Goal: Task Accomplishment & Management: Use online tool/utility

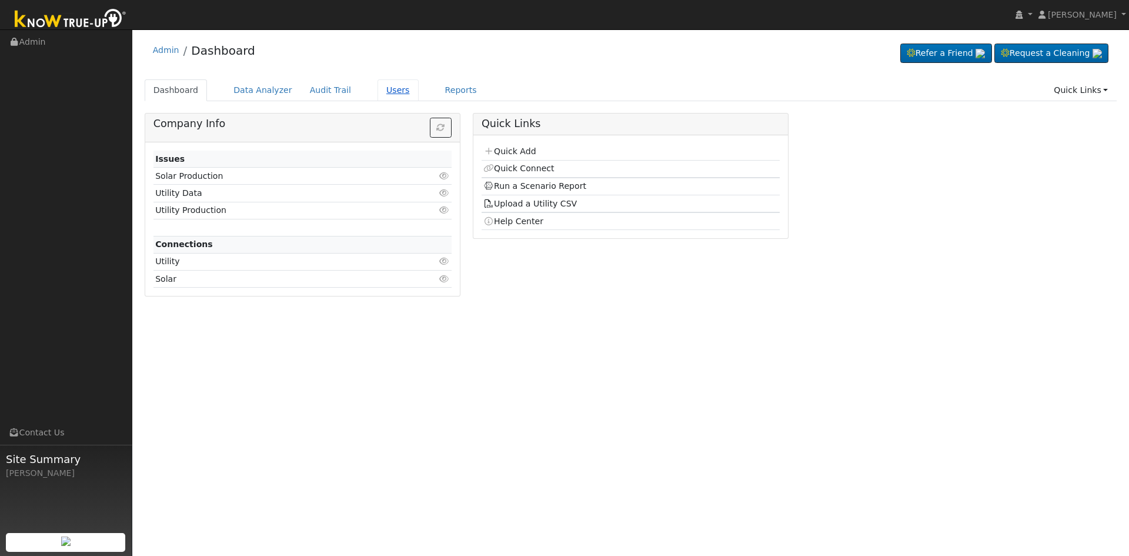
click at [383, 87] on link "Users" at bounding box center [397, 90] width 41 height 22
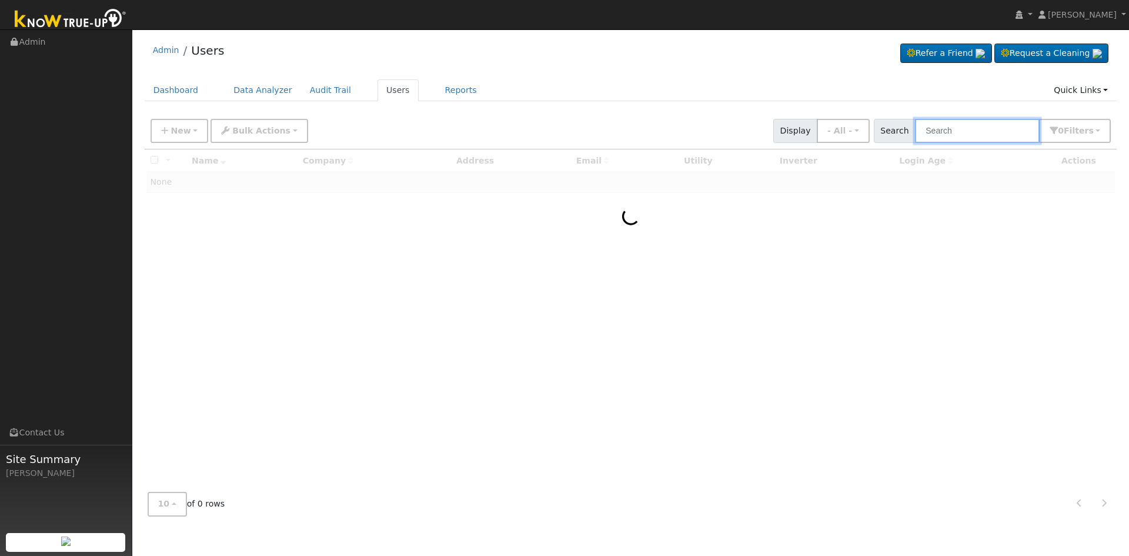
click at [982, 132] on input "text" at bounding box center [977, 131] width 125 height 24
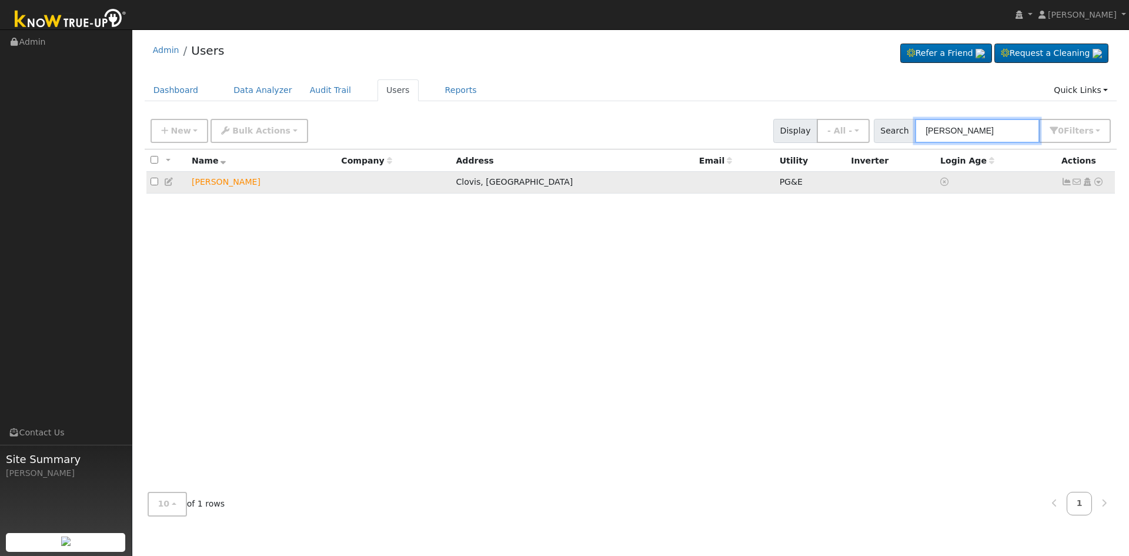
type input "nancy parks"
click at [1098, 181] on icon at bounding box center [1098, 182] width 11 height 8
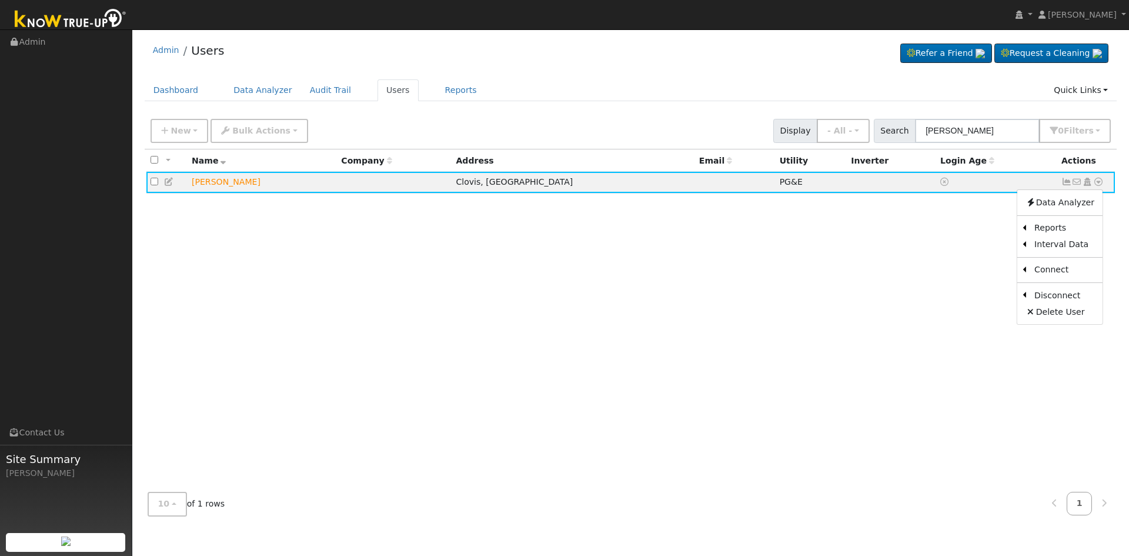
click at [0, 0] on link "Scenario" at bounding box center [0, 0] width 0 height 0
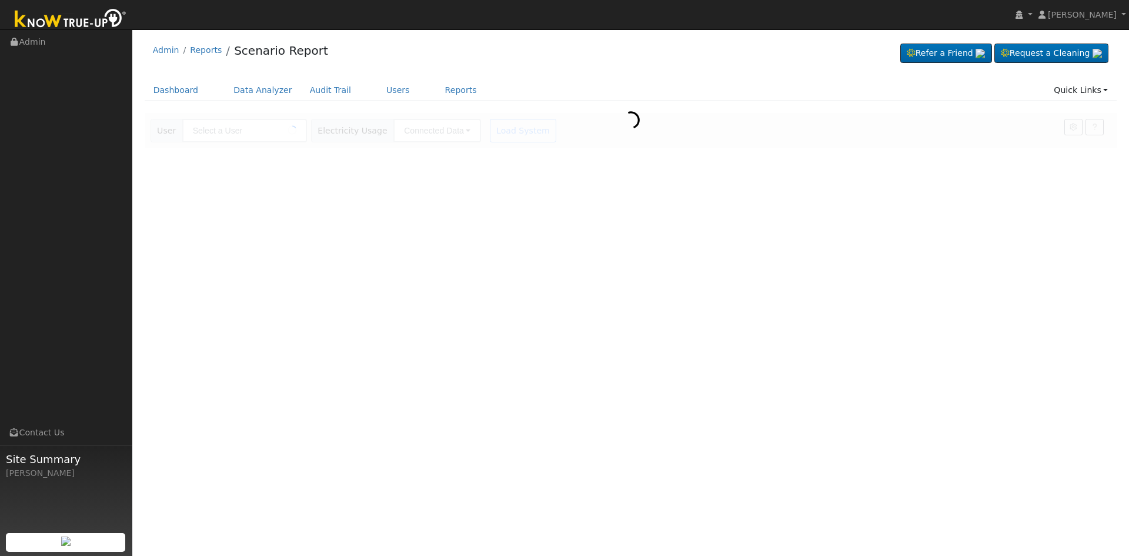
type input "Nancy Parks"
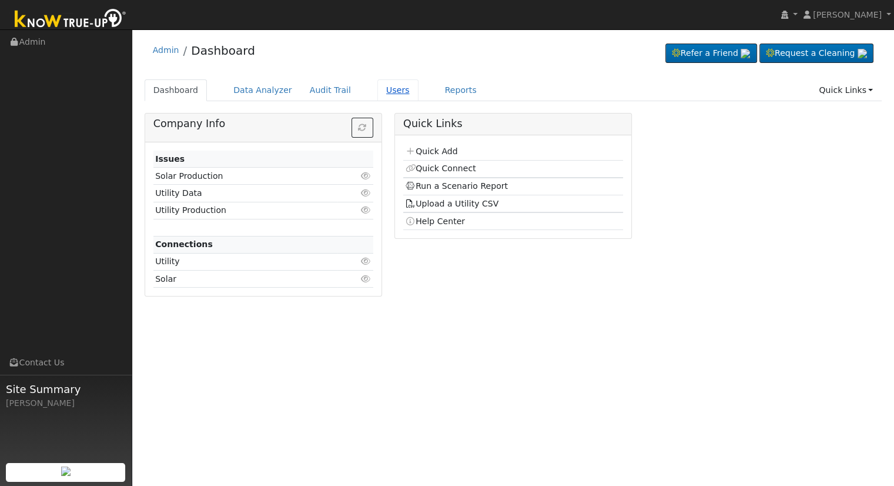
drag, startPoint x: 373, startPoint y: 88, endPoint x: 370, endPoint y: 97, distance: 9.7
click at [377, 88] on link "Users" at bounding box center [397, 90] width 41 height 22
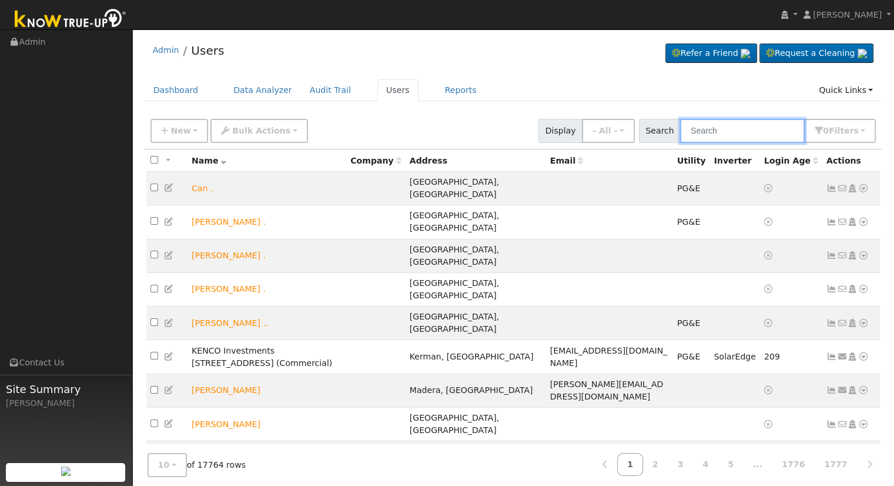
click at [734, 128] on input "text" at bounding box center [742, 131] width 125 height 24
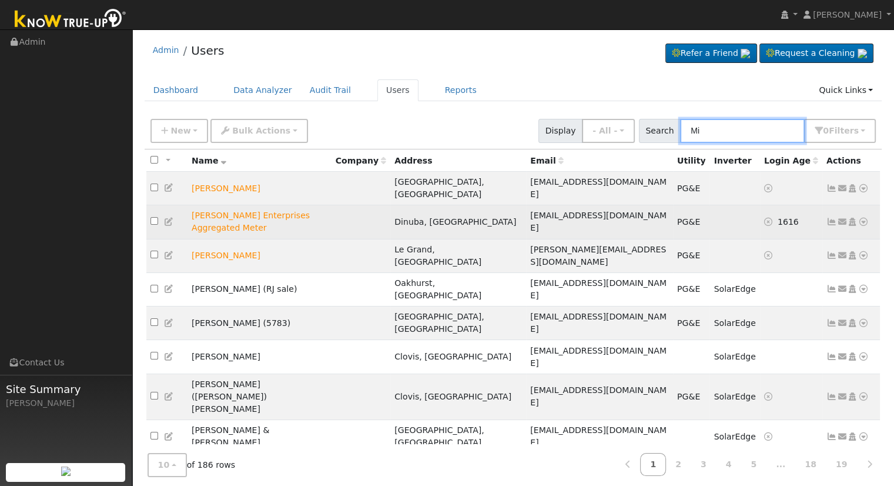
type input "M"
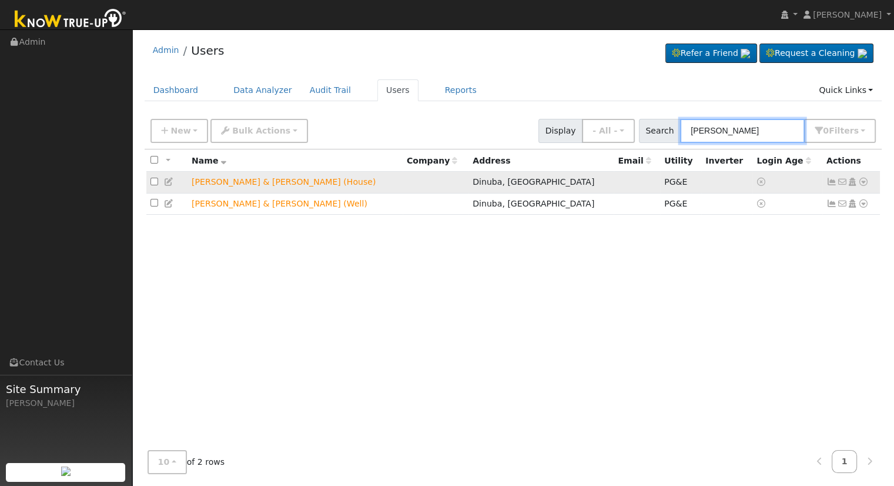
type input "[PERSON_NAME]"
click at [864, 182] on icon at bounding box center [863, 182] width 11 height 8
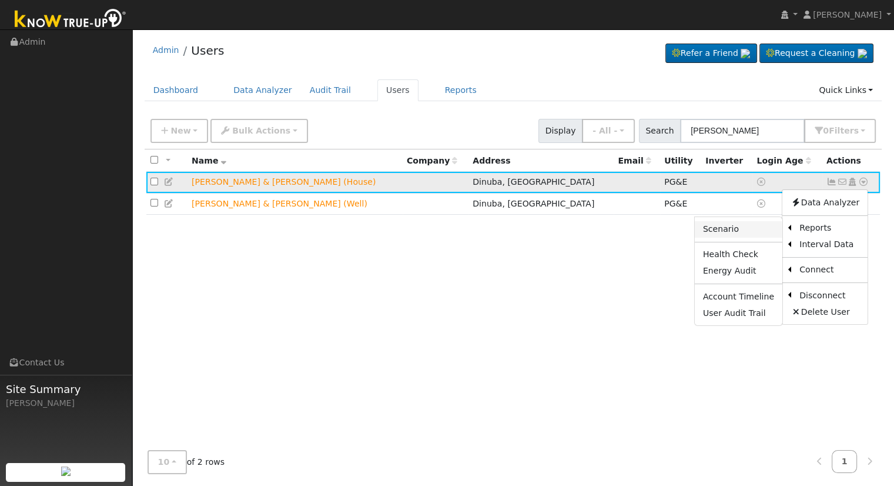
click at [745, 228] on link "Scenario" at bounding box center [739, 229] width 88 height 16
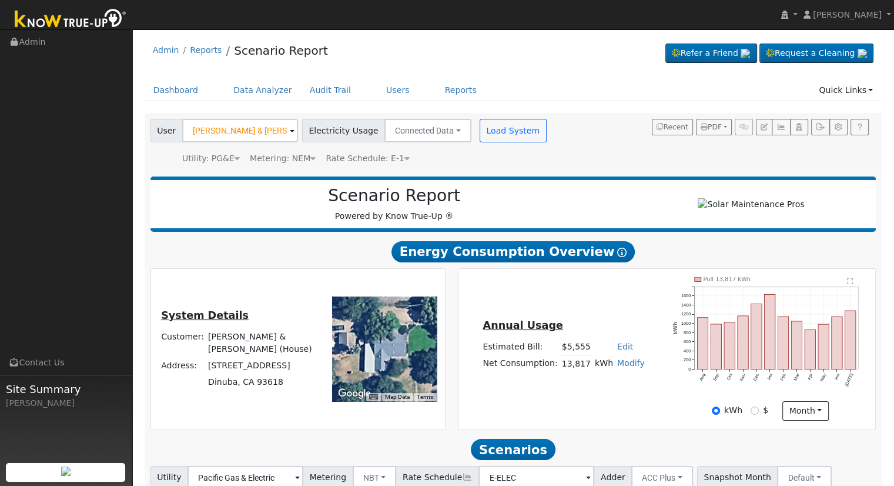
click at [621, 367] on link "Modify" at bounding box center [631, 362] width 28 height 9
click at [603, 389] on link "Add Consumption" at bounding box center [587, 381] width 98 height 16
type input "13817"
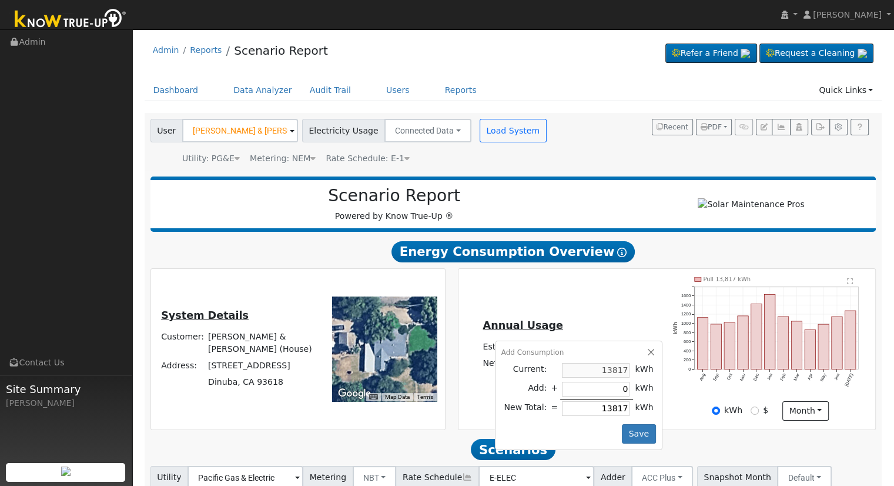
click at [618, 302] on div "Annual Usage Estimated Bill: $5,555 Edit Estimated Bill $ Annual Net Consumptio…" at bounding box center [666, 348] width 413 height 143
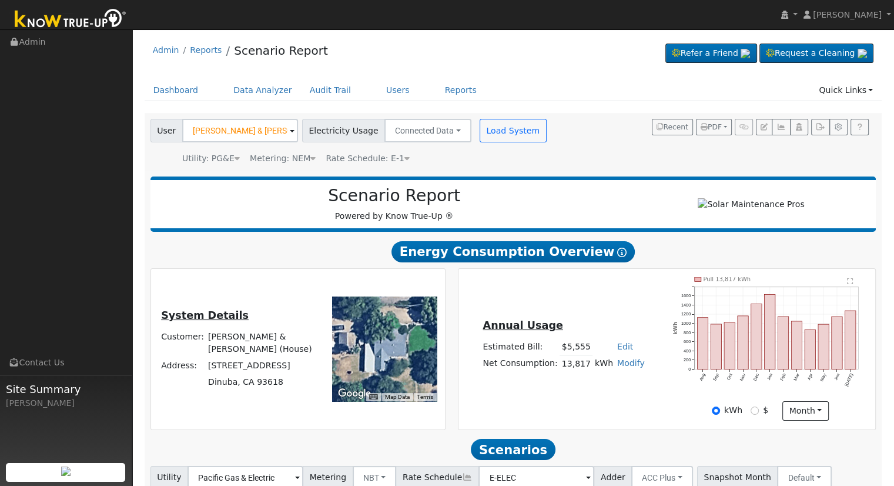
click at [617, 309] on div "Annual Usage Estimated Bill: $5,555 Edit Estimated Bill $ Annual Net Consumptio…" at bounding box center [666, 348] width 413 height 143
click at [623, 363] on link "Modify" at bounding box center [631, 362] width 28 height 9
click at [605, 384] on link "Add Consumption" at bounding box center [587, 381] width 98 height 16
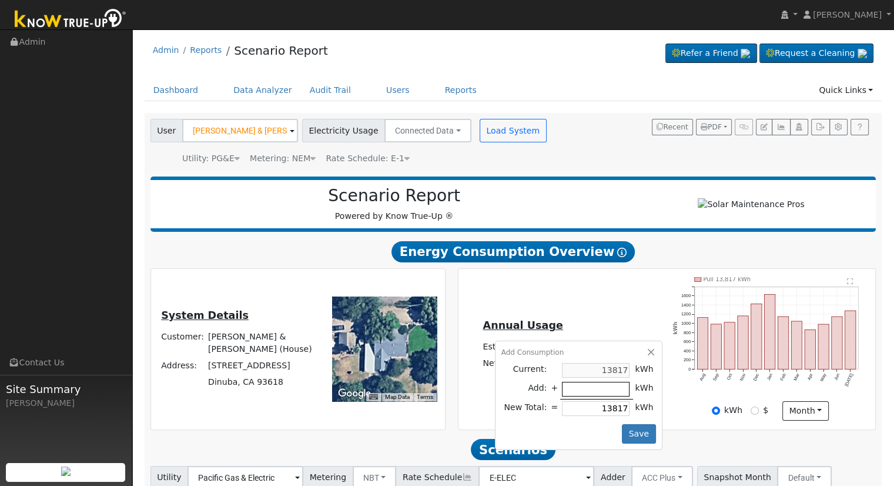
click at [610, 395] on input "number" at bounding box center [596, 389] width 68 height 15
type input "1"
type input "13818"
type input "12"
type input "13829"
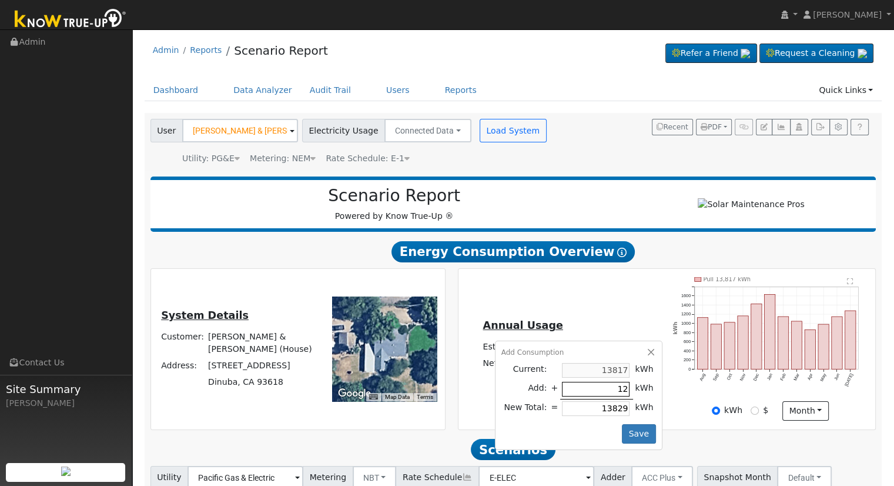
type input "126"
type input "13943"
type input "1269"
type input "15086"
type input "12697"
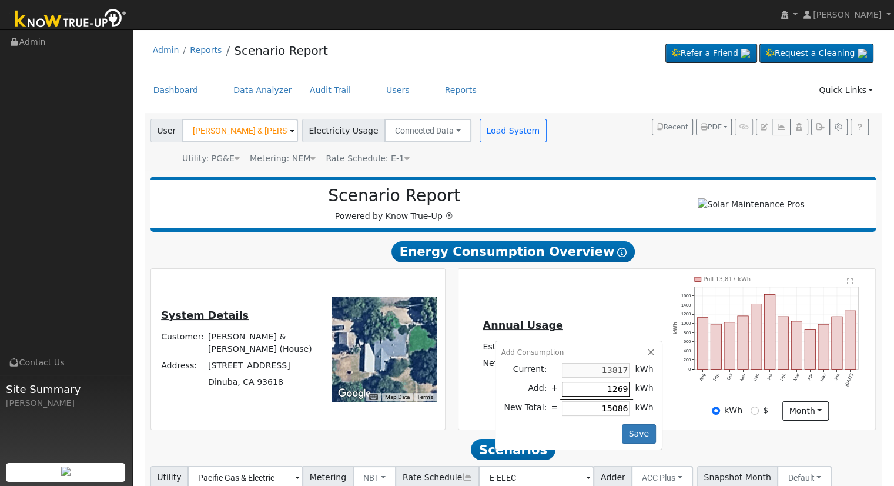
type input "26514"
type input "12697"
click at [630, 437] on button "Save" at bounding box center [639, 434] width 34 height 20
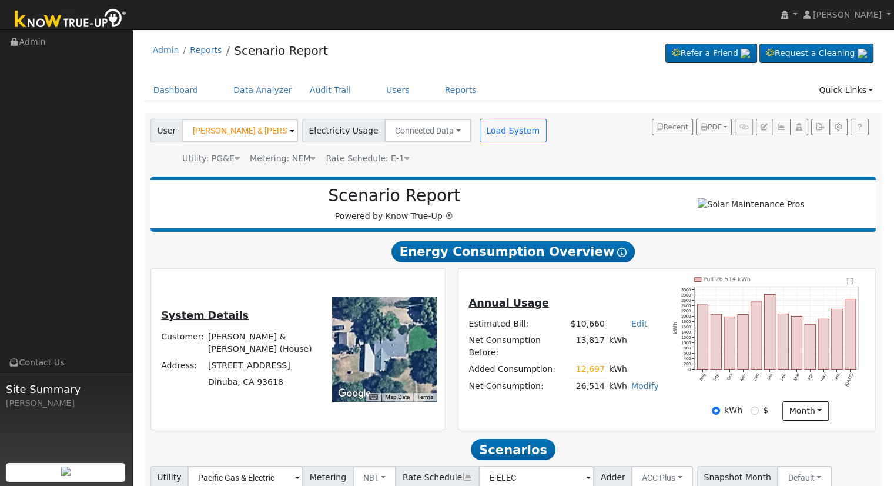
click at [634, 328] on link "Edit" at bounding box center [639, 323] width 16 height 9
type input "12196"
click at [604, 309] on h5 "Annual Usage" at bounding box center [564, 303] width 190 height 12
click at [583, 405] on div "Annual Usage Estimated Bill: $12,196 Edit Estimated Bill $ 12196 Annual Net Con…" at bounding box center [666, 348] width 413 height 143
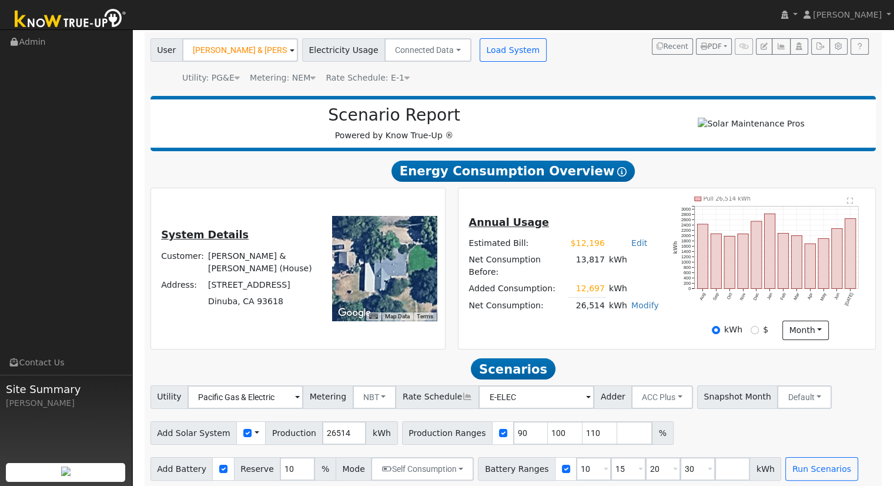
scroll to position [92, 0]
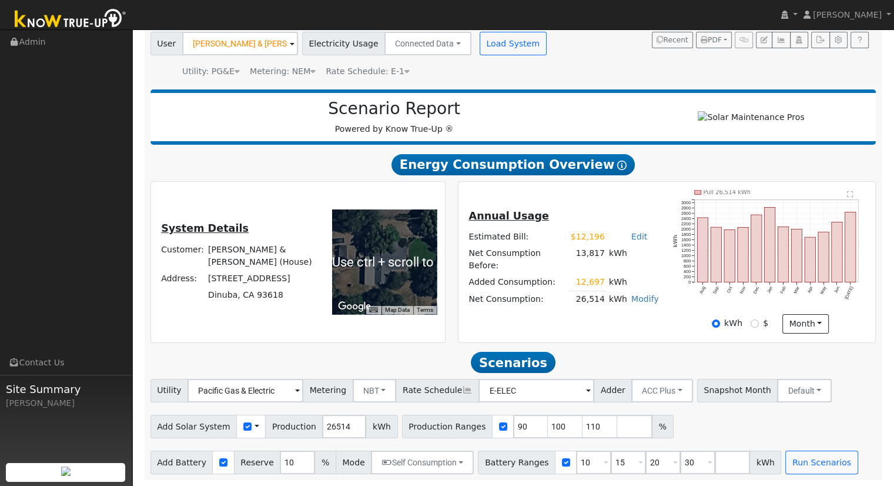
click at [494, 306] on div "Annual Usage Estimated Bill: $12,196 Edit Estimated Bill $ 12196 Annual Net Con…" at bounding box center [563, 262] width 206 height 108
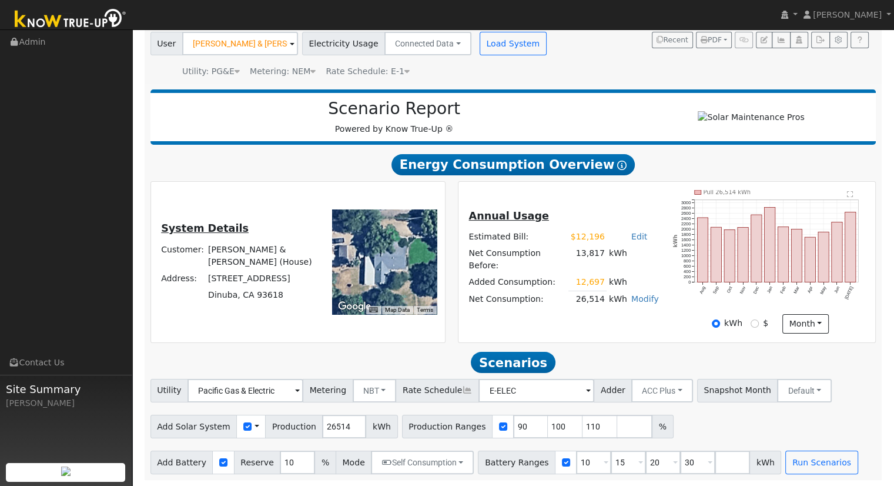
click at [385, 265] on div at bounding box center [384, 261] width 105 height 105
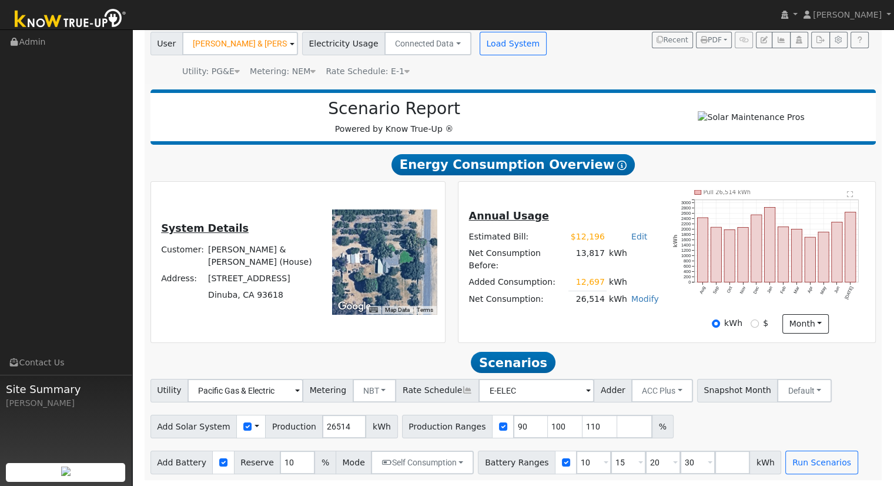
drag, startPoint x: 385, startPoint y: 265, endPoint x: 392, endPoint y: 262, distance: 7.9
click at [392, 262] on div at bounding box center [384, 261] width 105 height 105
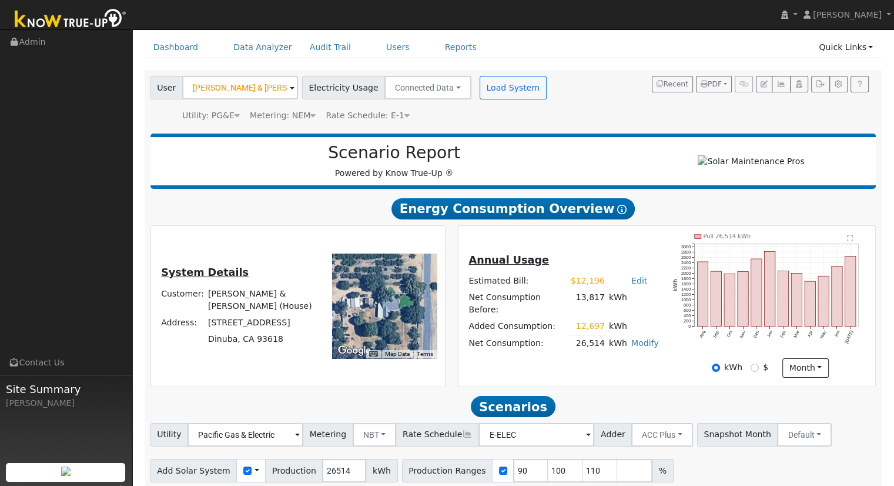
scroll to position [0, 0]
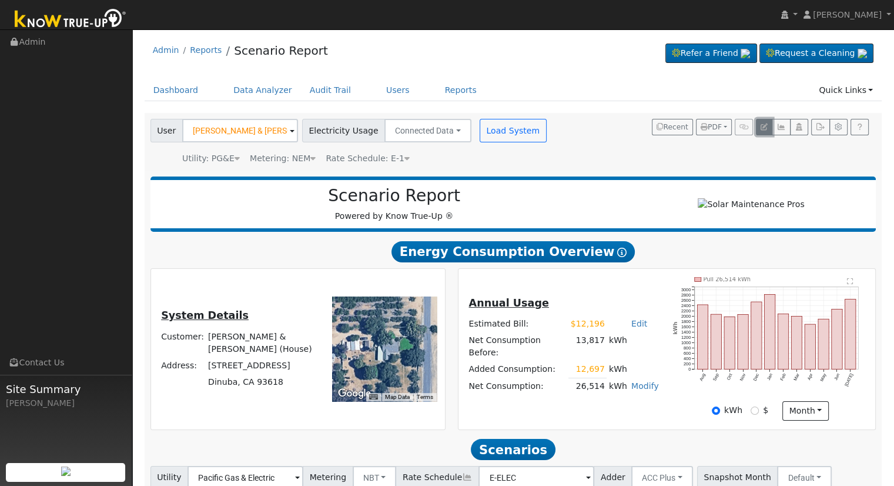
click at [766, 126] on icon "button" at bounding box center [764, 126] width 7 height 7
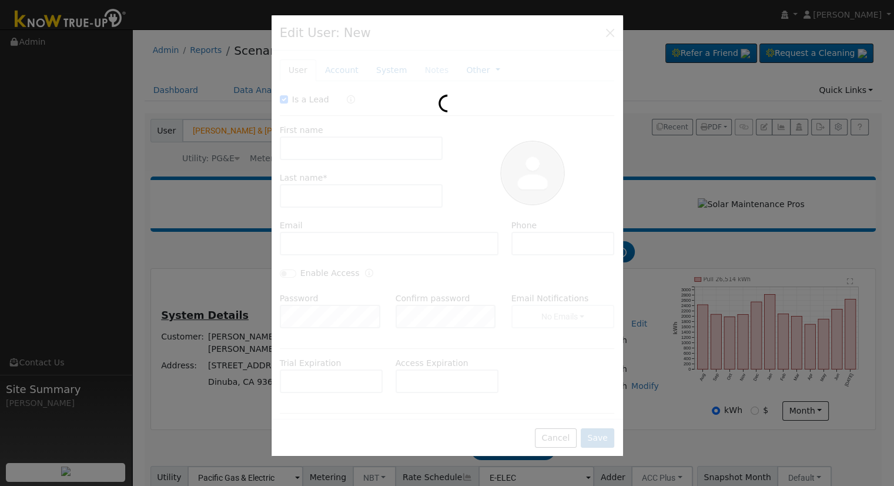
checkbox input "true"
type input "Michael & Karrie"
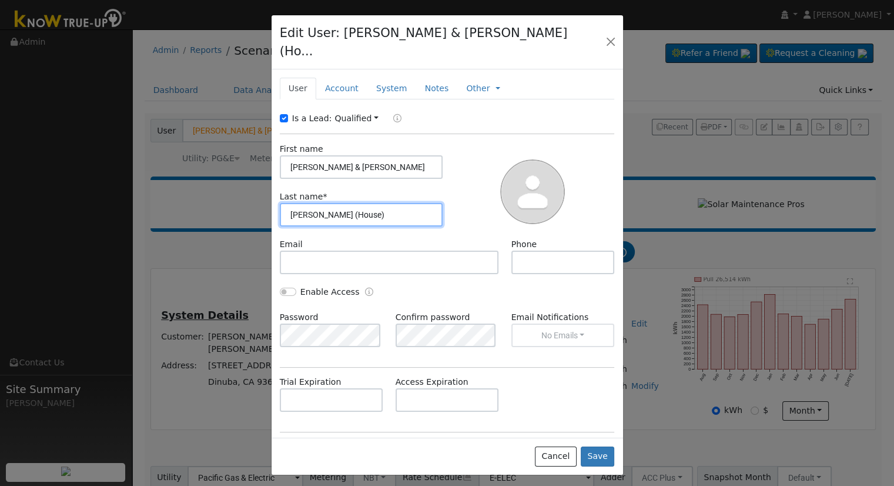
drag, startPoint x: 371, startPoint y: 197, endPoint x: 377, endPoint y: 200, distance: 7.1
click at [371, 203] on input "Wilson (House)" at bounding box center [361, 215] width 163 height 24
type input "[PERSON_NAME]"
click at [604, 446] on button "Save" at bounding box center [598, 456] width 34 height 20
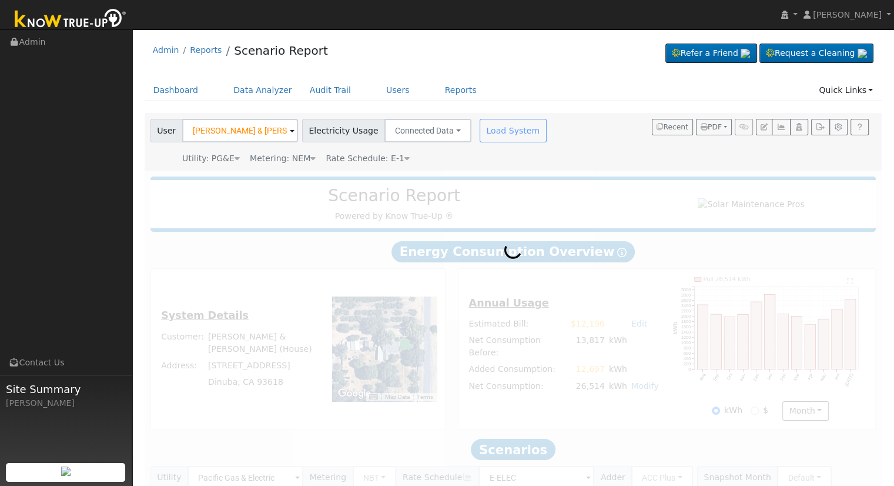
type input "Michael & Karrie Wilson"
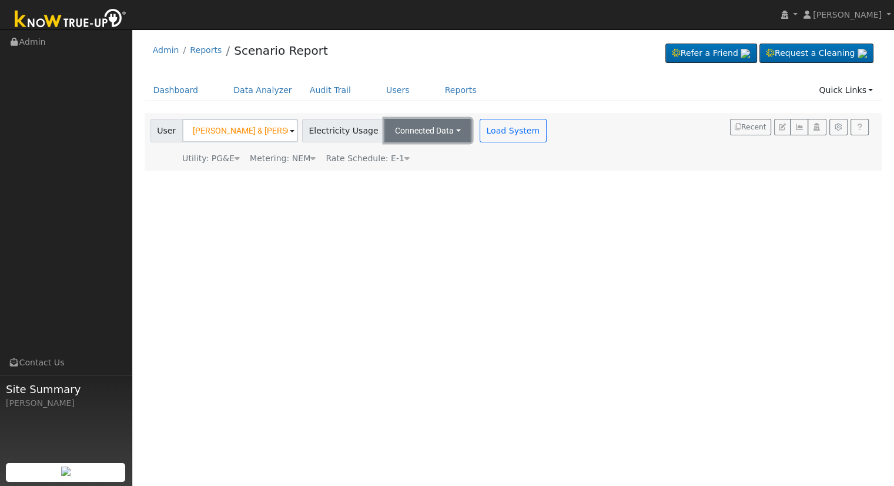
click at [433, 130] on button "Connected Data" at bounding box center [427, 131] width 87 height 24
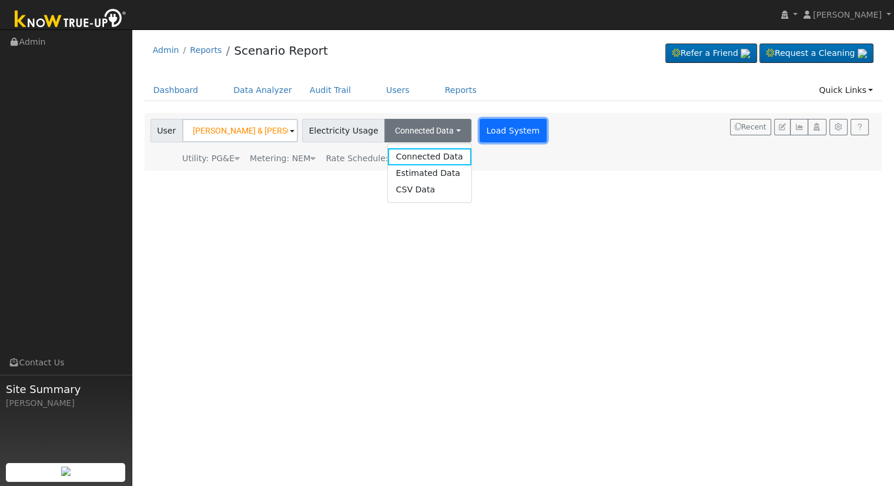
click at [482, 131] on button "Load System" at bounding box center [513, 131] width 67 height 24
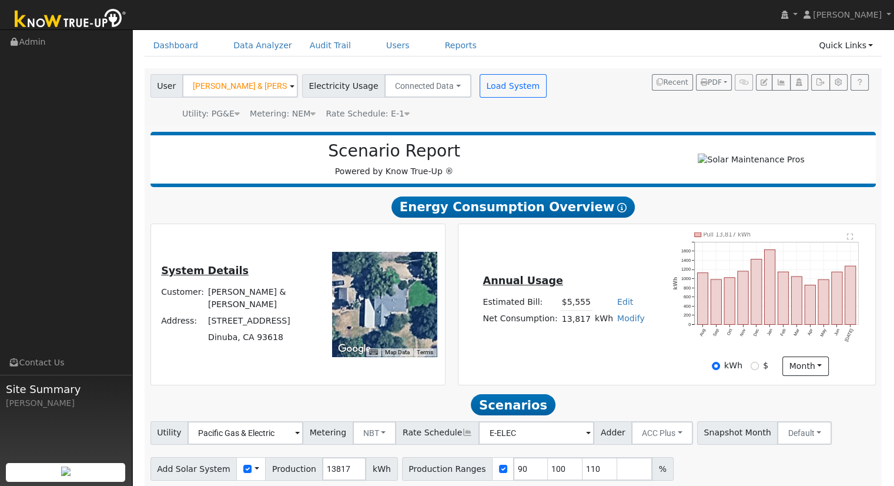
scroll to position [92, 0]
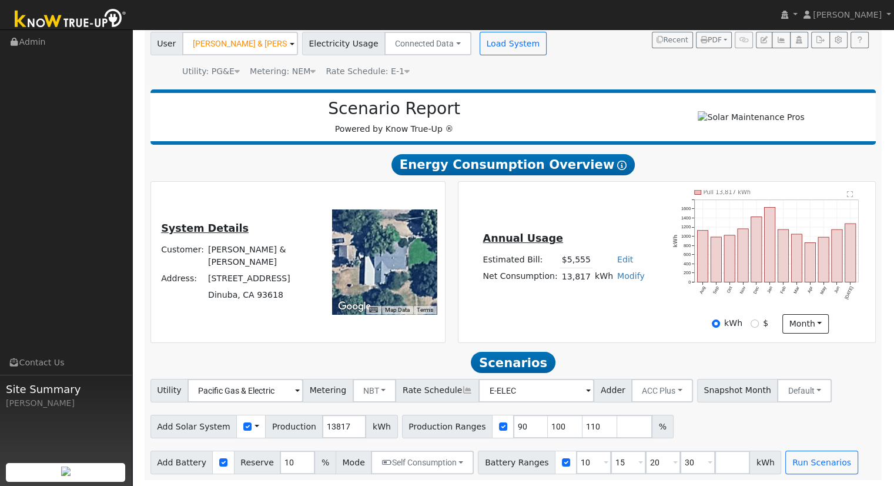
click at [625, 278] on link "Modify" at bounding box center [631, 275] width 28 height 9
click at [606, 292] on link "Add Consumption" at bounding box center [587, 294] width 98 height 16
type input "13817"
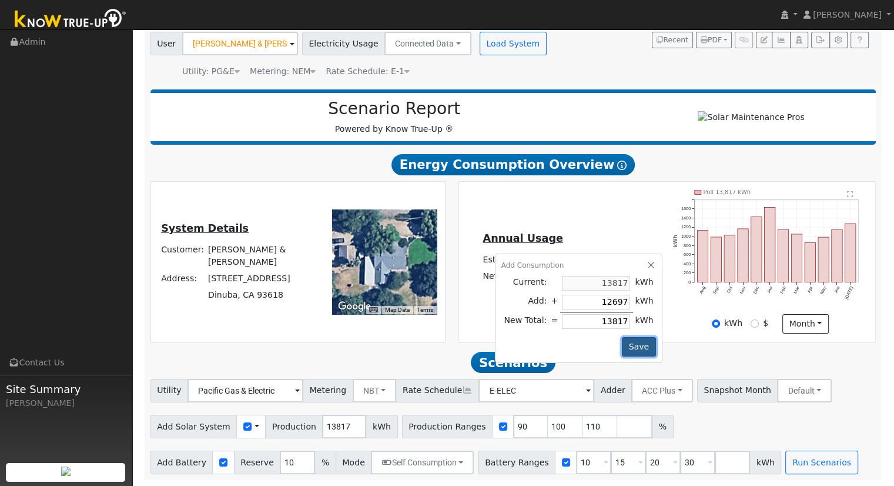
click at [641, 346] on button "Save" at bounding box center [639, 347] width 34 height 20
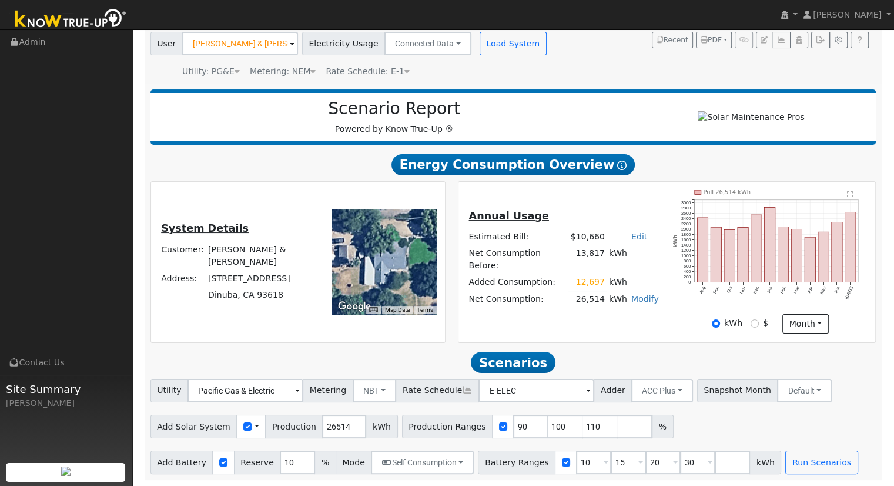
click at [638, 239] on link "Edit" at bounding box center [639, 236] width 16 height 9
type input "12196"
click at [582, 202] on div "Annual Usage Estimated Bill: $10,660 Edit Estimated Bill $ 12196 Annual Net Con…" at bounding box center [666, 261] width 413 height 143
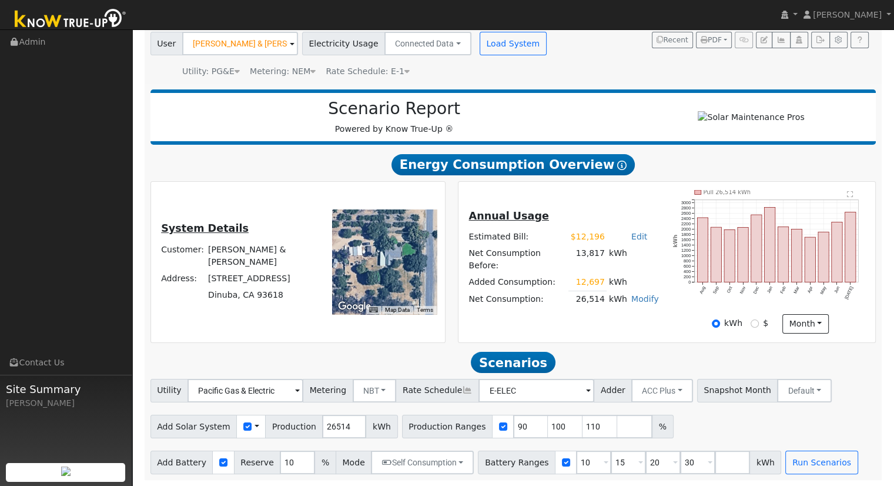
drag, startPoint x: 396, startPoint y: 277, endPoint x: 394, endPoint y: 257, distance: 19.5
click at [394, 257] on div at bounding box center [384, 261] width 105 height 105
click at [621, 340] on div "Annual Usage Estimated Bill: $12,196 Edit Estimated Bill $ 12196 Annual Net Con…" at bounding box center [667, 262] width 417 height 160
click at [583, 424] on input "110" at bounding box center [600, 426] width 35 height 24
type input "1"
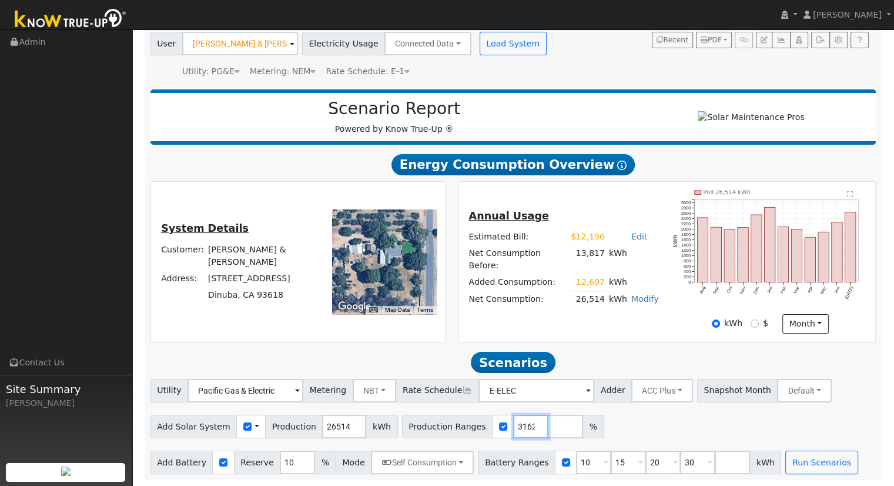
scroll to position [0, 40]
type input "114.215131628"
drag, startPoint x: 675, startPoint y: 464, endPoint x: 676, endPoint y: 451, distance: 12.4
click at [680, 463] on input "30" at bounding box center [697, 462] width 35 height 24
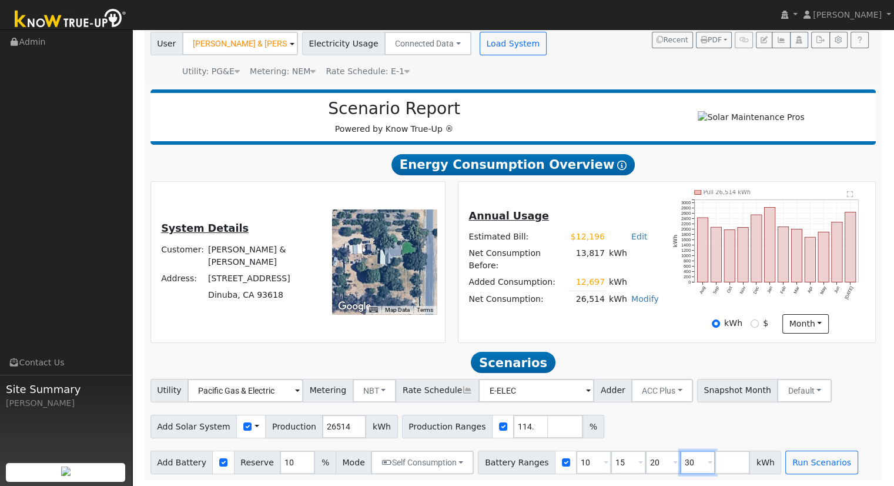
type input "3"
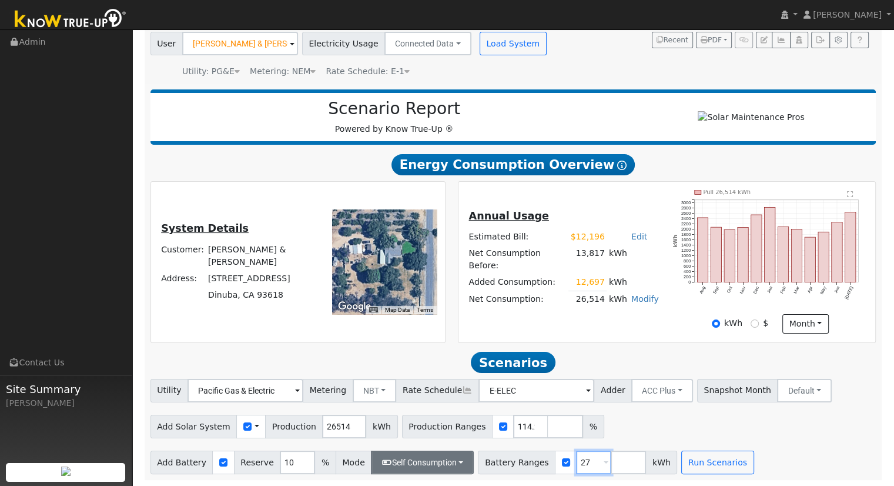
type input "27"
click at [428, 464] on button "Self Consumption" at bounding box center [422, 462] width 103 height 24
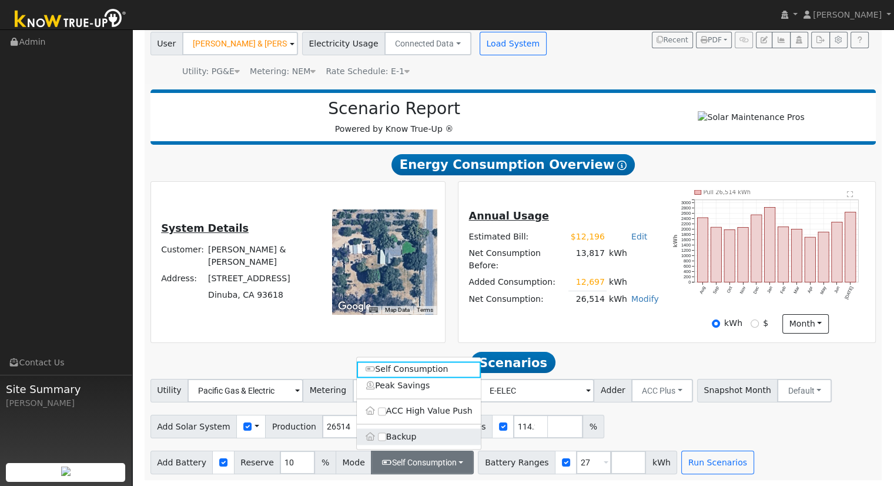
click at [417, 431] on label "Backup" at bounding box center [419, 436] width 124 height 16
click at [386, 432] on input "Backup" at bounding box center [382, 436] width 8 height 8
type input "20"
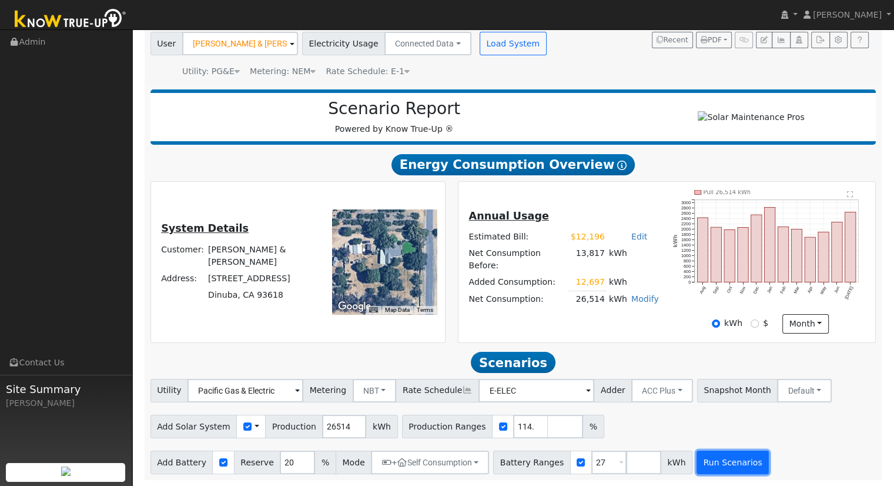
click at [709, 462] on button "Run Scenarios" at bounding box center [733, 462] width 72 height 24
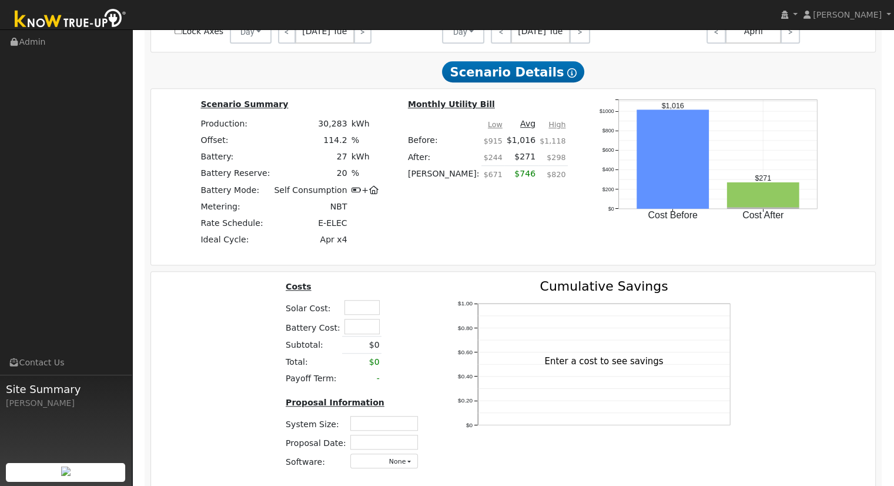
scroll to position [818, 0]
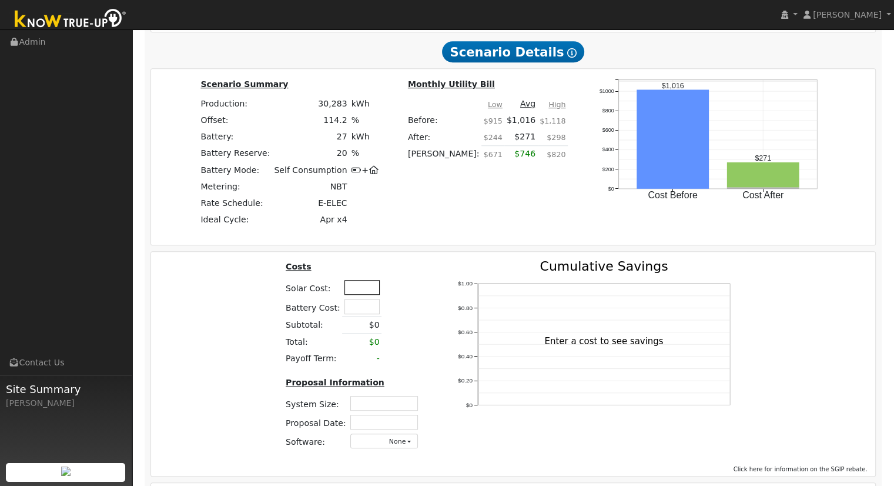
click at [349, 294] on input "text" at bounding box center [361, 287] width 35 height 15
click at [367, 294] on input "text" at bounding box center [361, 287] width 35 height 15
type input "$87,939"
click at [393, 295] on td at bounding box center [392, 287] width 21 height 19
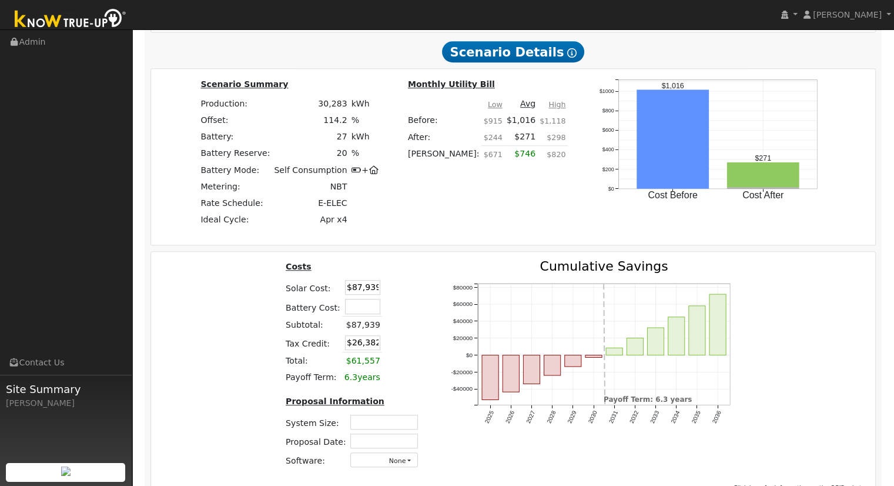
drag, startPoint x: 395, startPoint y: 365, endPoint x: 284, endPoint y: 373, distance: 111.4
click at [395, 365] on td at bounding box center [392, 360] width 21 height 17
click at [278, 343] on div "Costs Solar Cost: $87,939 Battery Cost: Subtotal: $87,939 Tax Credit: $26,382 T…" at bounding box center [353, 369] width 165 height 218
click at [372, 346] on input "$26,382" at bounding box center [362, 342] width 35 height 15
type input "$"
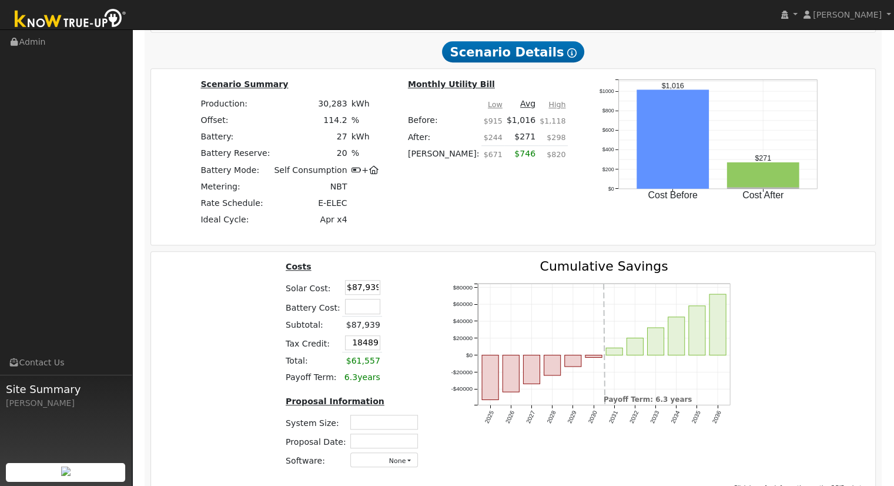
type input "$18,489"
click at [386, 425] on input "text" at bounding box center [384, 421] width 68 height 15
type input "18.04"
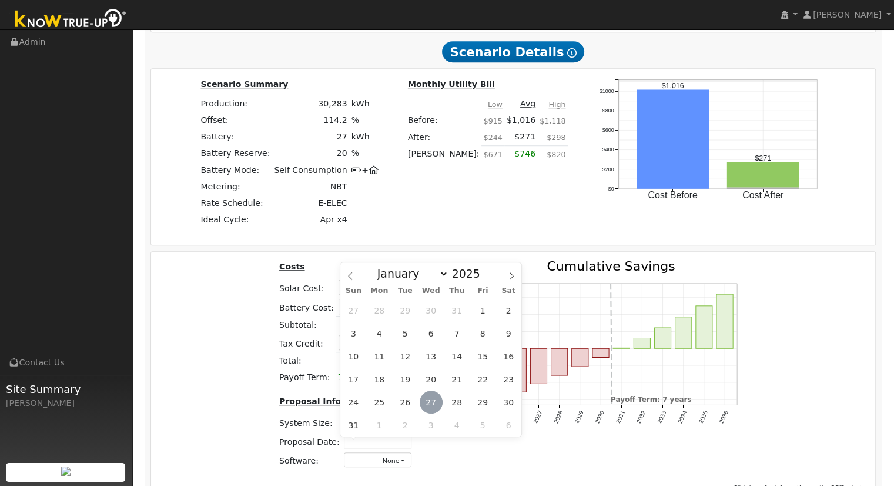
click at [434, 400] on span "27" at bounding box center [431, 401] width 23 height 23
type input "08/27/2025"
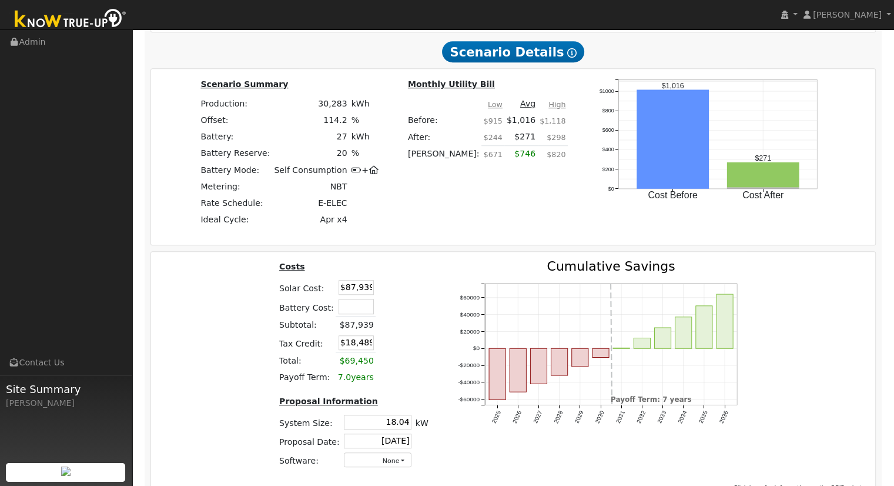
drag, startPoint x: 200, startPoint y: 366, endPoint x: 327, endPoint y: 319, distance: 135.1
click at [203, 366] on div "Costs Solar Cost: $87,939 Battery Cost: Subtotal: $87,939 Tax Credit: $18,489 T…" at bounding box center [513, 369] width 733 height 218
click at [364, 292] on input "$87,939" at bounding box center [356, 287] width 35 height 15
drag, startPoint x: 365, startPoint y: 295, endPoint x: 252, endPoint y: 295, distance: 112.9
click at [252, 295] on div "Costs Solar Cost: $87,939 Battery Cost: Subtotal: $87,939 Tax Credit: $18,489 T…" at bounding box center [513, 369] width 733 height 218
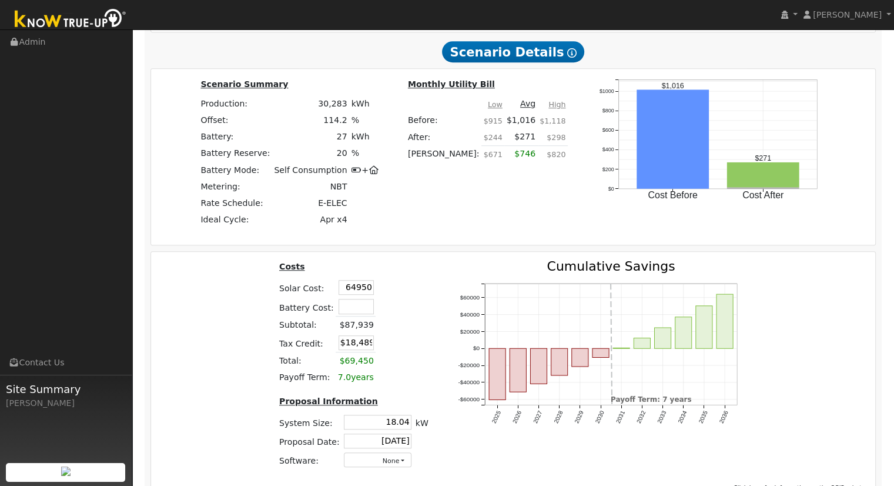
type input "$64,950"
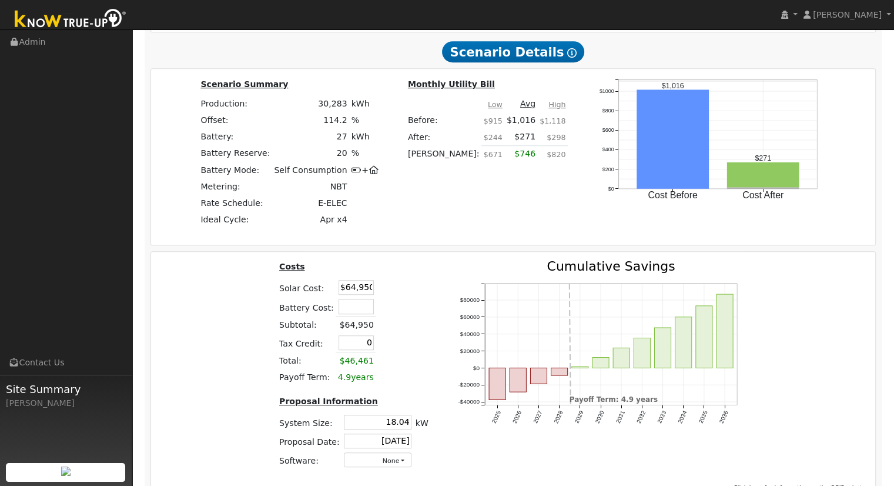
type input "$0"
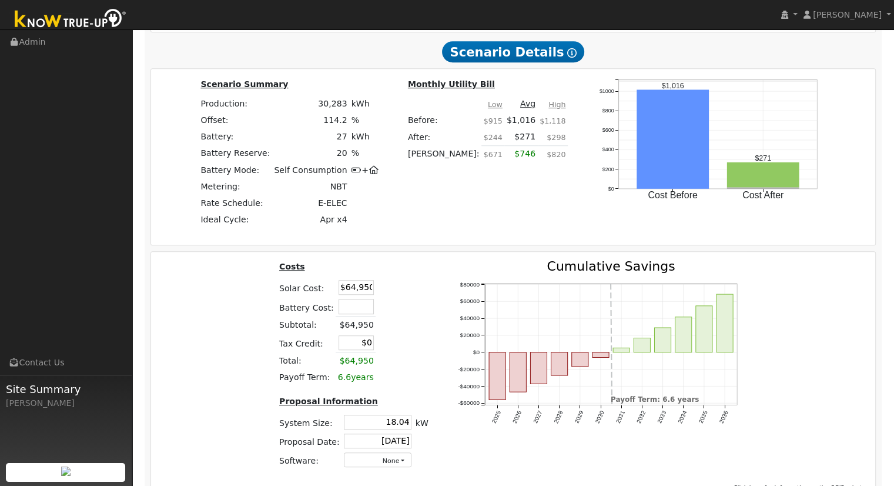
click at [253, 358] on div "Costs Solar Cost: $64,950 Battery Cost: Subtotal: $64,950 Tax Credit: $0 Total:…" at bounding box center [513, 369] width 733 height 218
drag, startPoint x: 354, startPoint y: 345, endPoint x: 382, endPoint y: 346, distance: 27.7
click at [382, 346] on tr "Tax Credit: $0" at bounding box center [353, 342] width 153 height 19
type input "$19,485"
click at [392, 347] on td at bounding box center [389, 342] width 27 height 19
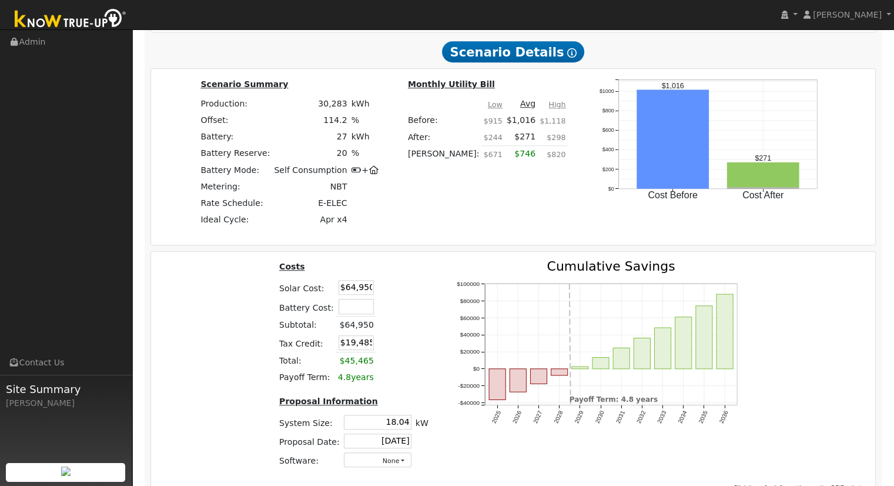
drag, startPoint x: 339, startPoint y: 345, endPoint x: 421, endPoint y: 344, distance: 81.7
click at [421, 344] on table "Costs Solar Cost: $64,950 Battery Cost: Subtotal: $64,950 Tax Credit: $19,485 T…" at bounding box center [353, 323] width 153 height 126
click at [421, 352] on table "Costs Solar Cost: $64,950 Battery Cost: Subtotal: $64,950 Tax Credit: $19,485 T…" at bounding box center [353, 323] width 153 height 126
drag, startPoint x: 364, startPoint y: 344, endPoint x: 0, endPoint y: 333, distance: 364.6
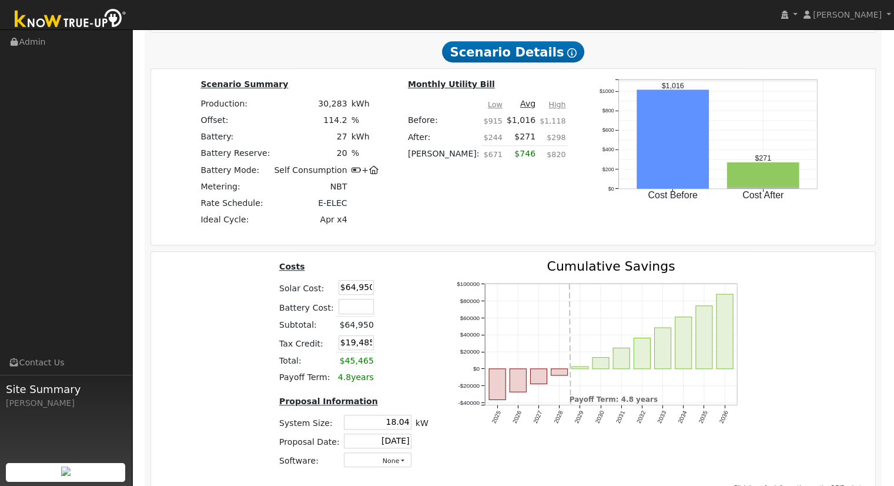
type input "5"
type input "$0"
click at [223, 337] on div "Costs Solar Cost: $64,950 Battery Cost: Subtotal: $64,950 Tax Credit: $0 Total:…" at bounding box center [513, 369] width 733 height 218
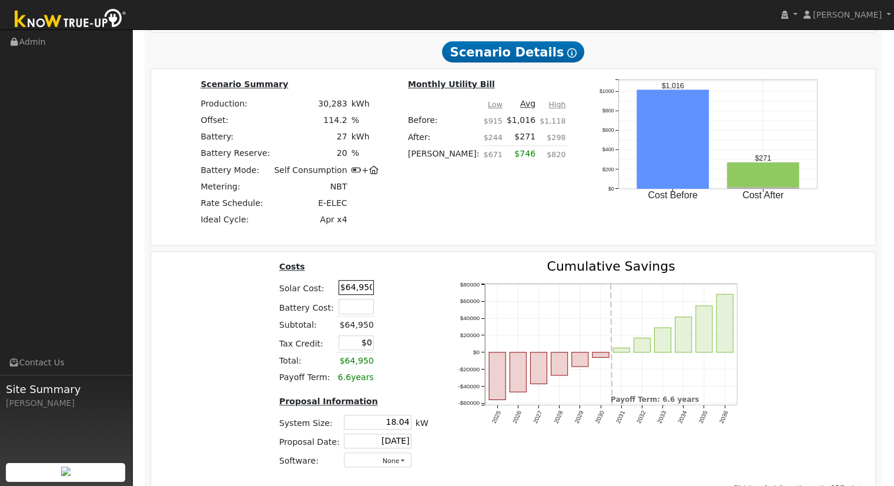
click at [353, 292] on input "$64,950" at bounding box center [356, 287] width 35 height 15
type input "$"
type input "4"
type input "$69,450"
click at [387, 356] on td at bounding box center [389, 360] width 27 height 17
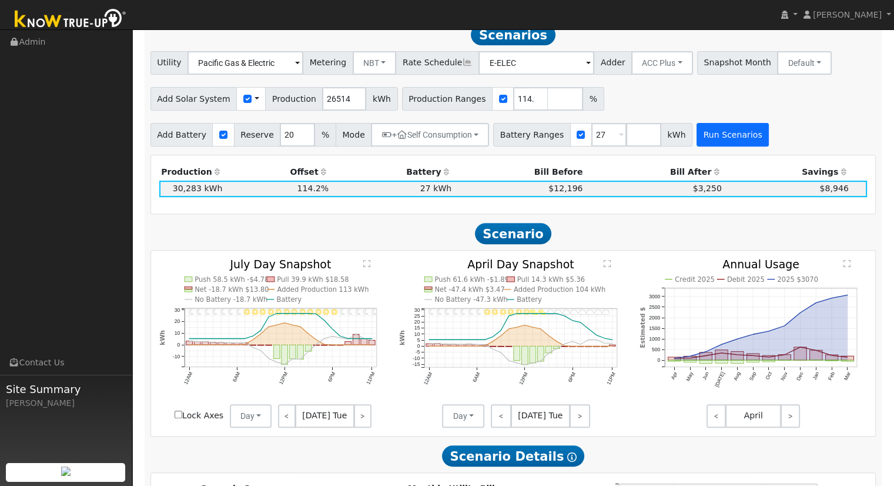
scroll to position [412, 0]
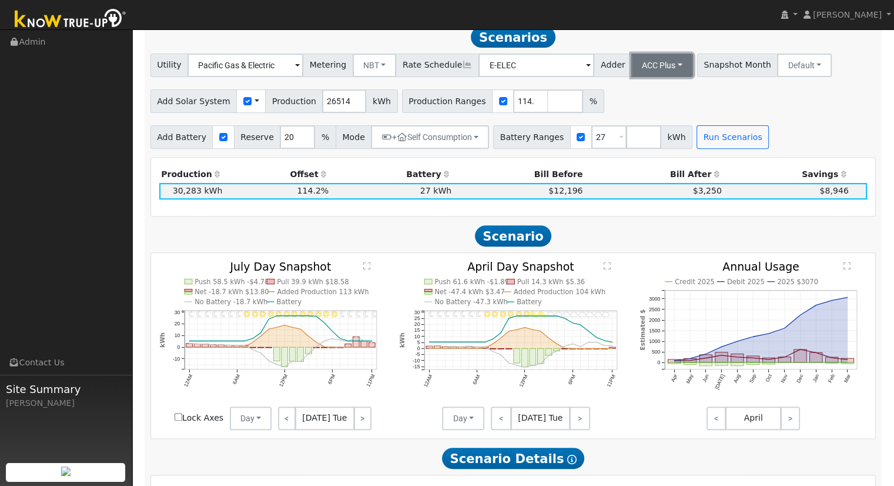
click at [662, 66] on button "ACC Plus" at bounding box center [662, 65] width 62 height 24
click at [638, 125] on link "SB-535" at bounding box center [649, 124] width 82 height 16
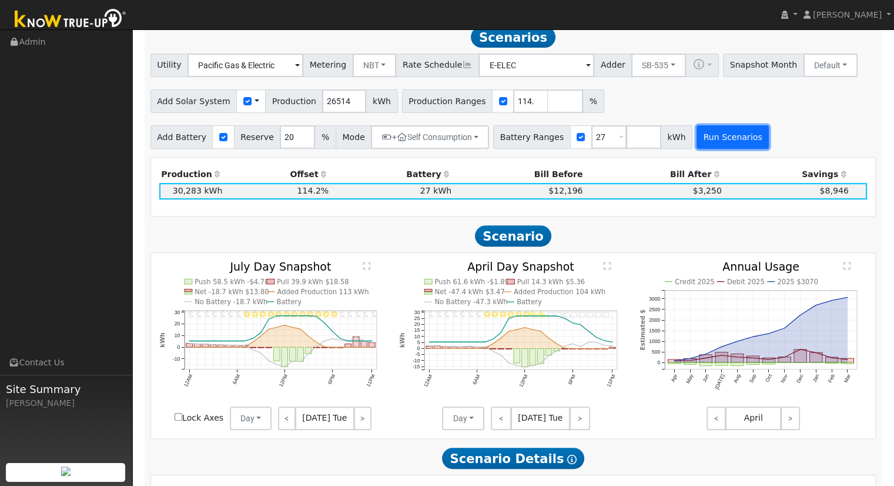
click at [697, 139] on button "Run Scenarios" at bounding box center [733, 137] width 72 height 24
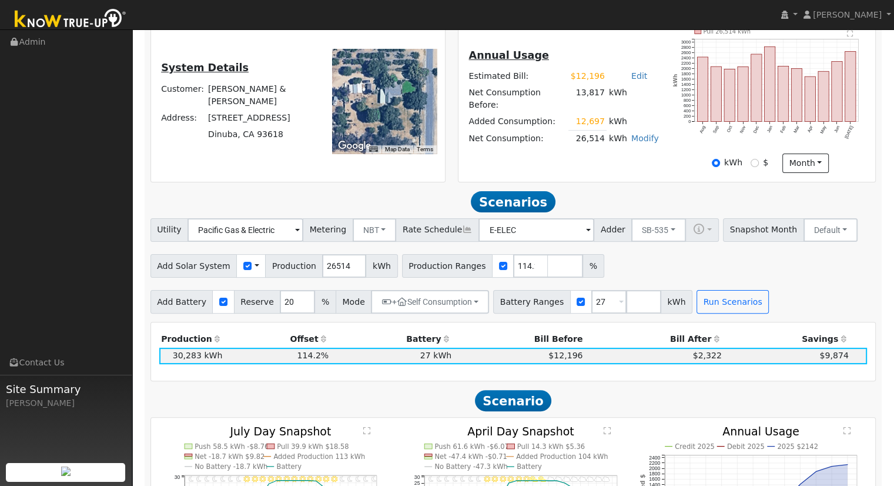
scroll to position [334, 0]
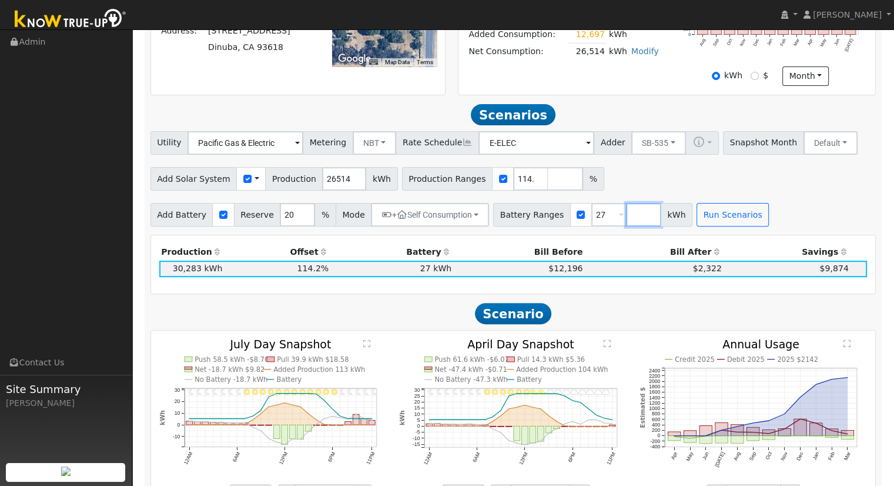
click at [626, 218] on input "number" at bounding box center [643, 215] width 35 height 24
type input "40.4"
click at [734, 219] on button "Run Scenarios" at bounding box center [767, 215] width 72 height 24
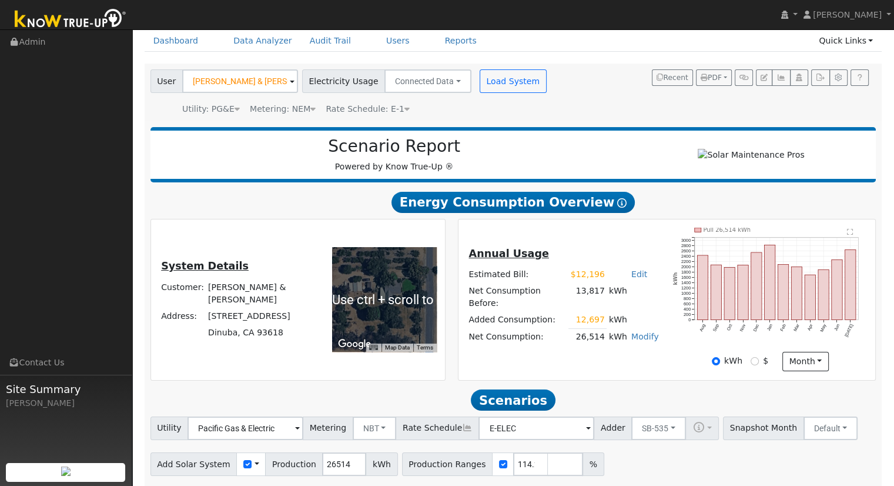
scroll to position [0, 0]
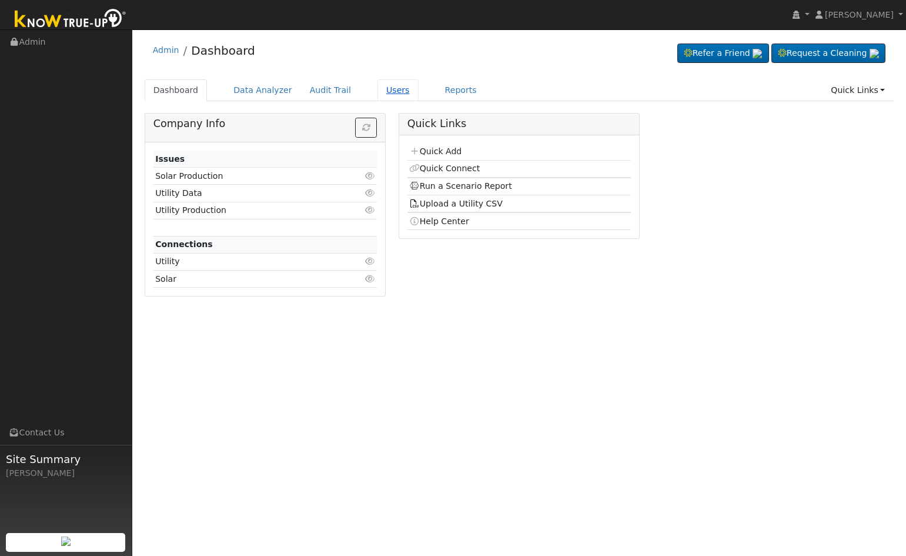
click at [377, 91] on link "Users" at bounding box center [397, 90] width 41 height 22
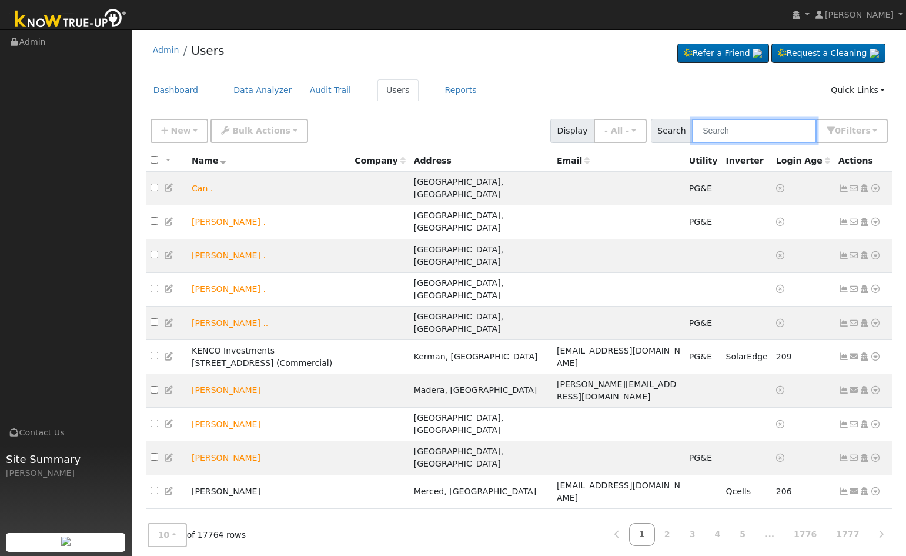
click at [762, 129] on input "text" at bounding box center [754, 131] width 125 height 24
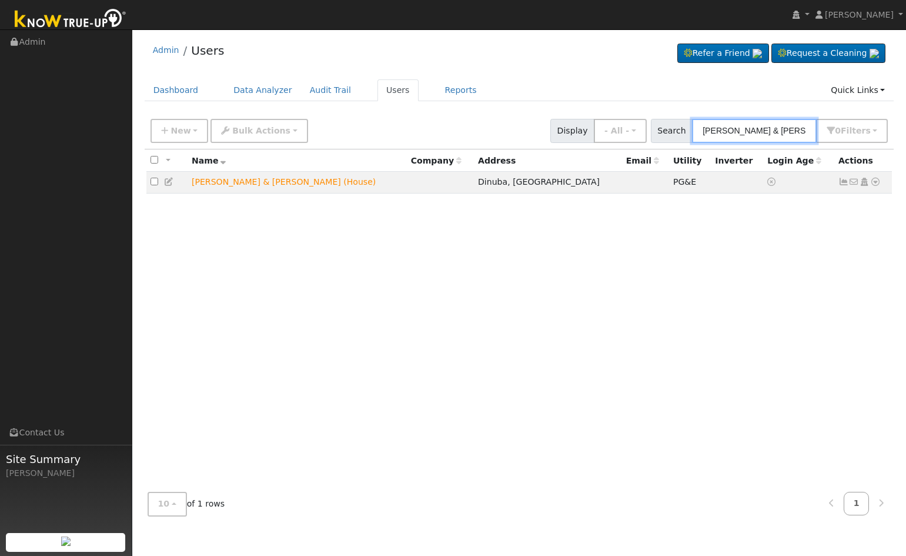
drag, startPoint x: 801, startPoint y: 129, endPoint x: 520, endPoint y: 150, distance: 281.8
click at [0, 0] on div "New Add User Quick Add Quick Connect Quick Convert Lead Bulk Actions Send Email…" at bounding box center [0, 0] width 0 height 0
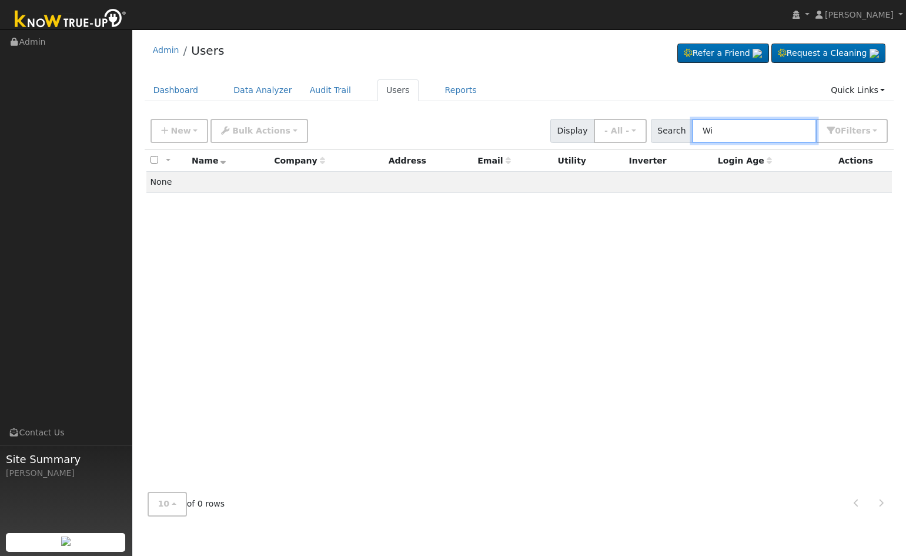
type input "W"
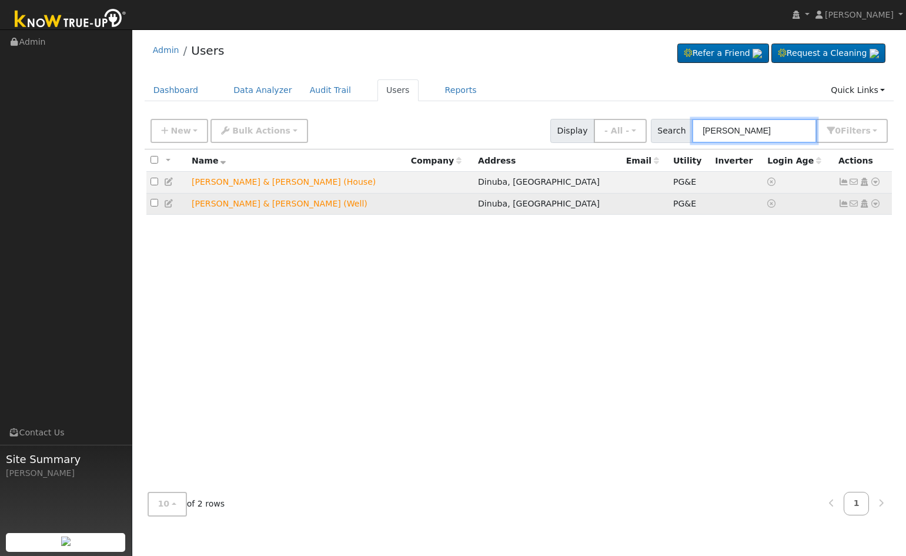
type input "Karrie Wilson"
click at [872, 206] on icon at bounding box center [875, 203] width 11 height 8
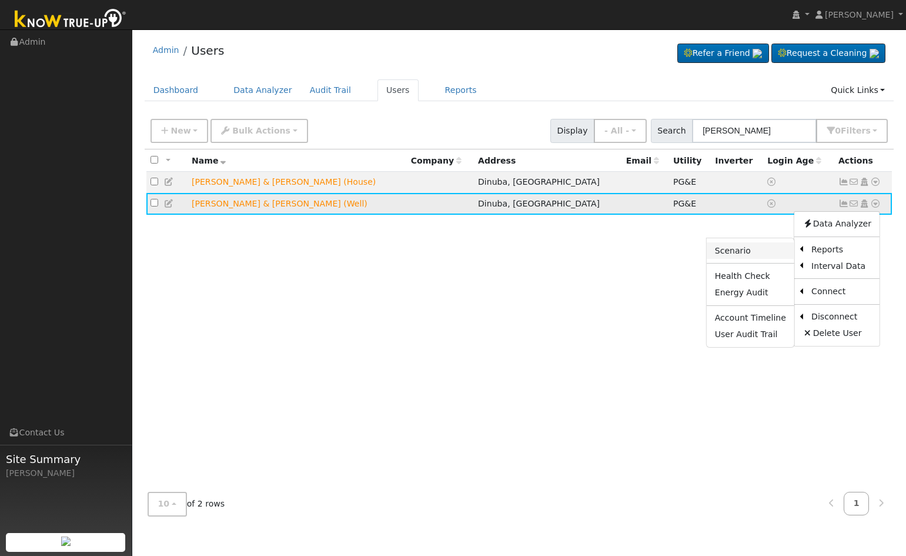
click at [752, 256] on link "Scenario" at bounding box center [751, 250] width 88 height 16
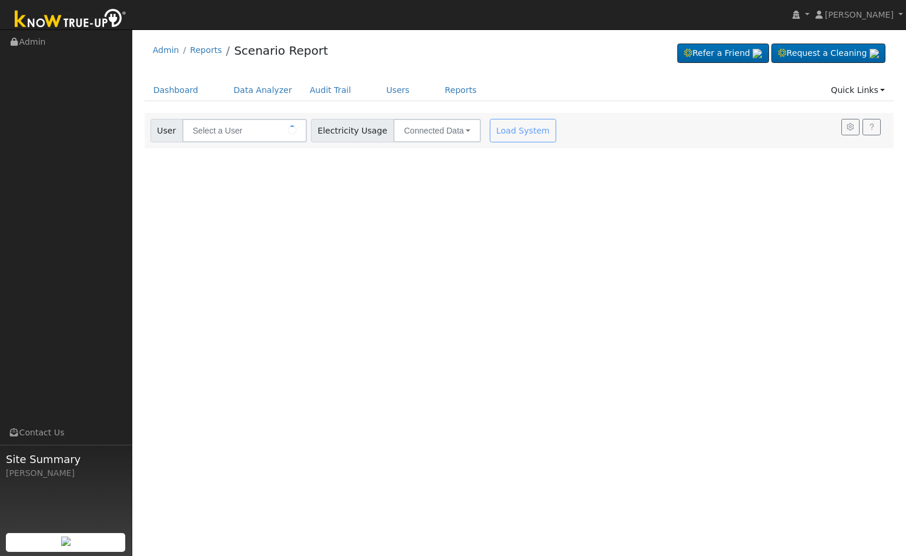
type input "[PERSON_NAME] & [PERSON_NAME] (Well)"
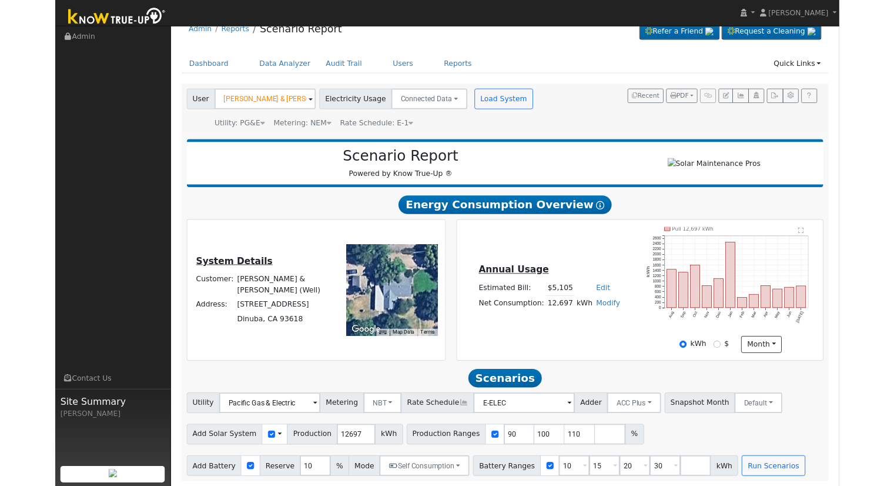
scroll to position [22, 0]
